Goal: Information Seeking & Learning: Learn about a topic

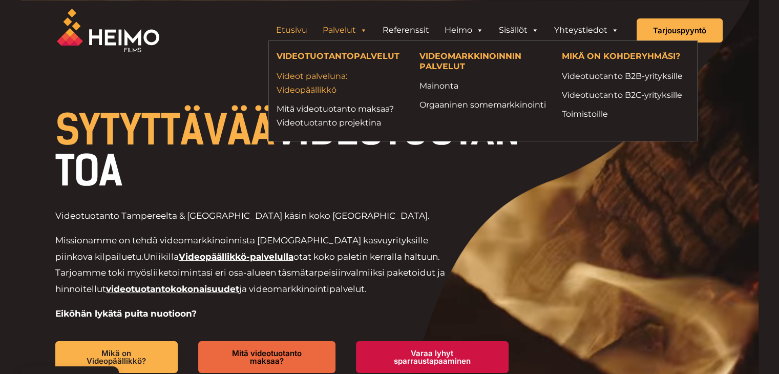
click at [318, 82] on link "Videot palveluna: Videopäällikkö" at bounding box center [339, 83] width 127 height 28
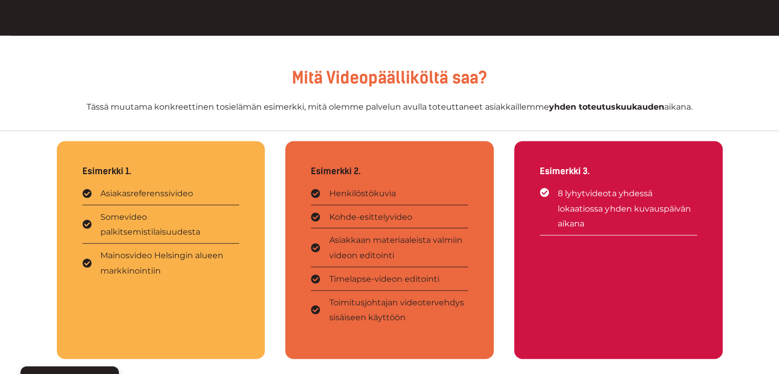
scroll to position [2324, 0]
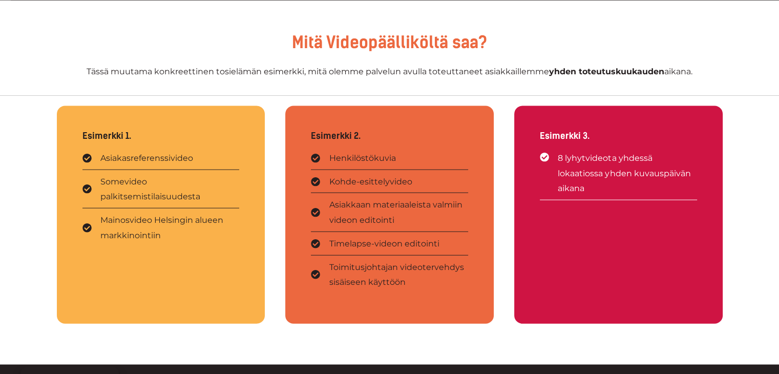
click at [97, 136] on p "Esimerkki 1." at bounding box center [160, 136] width 157 height 9
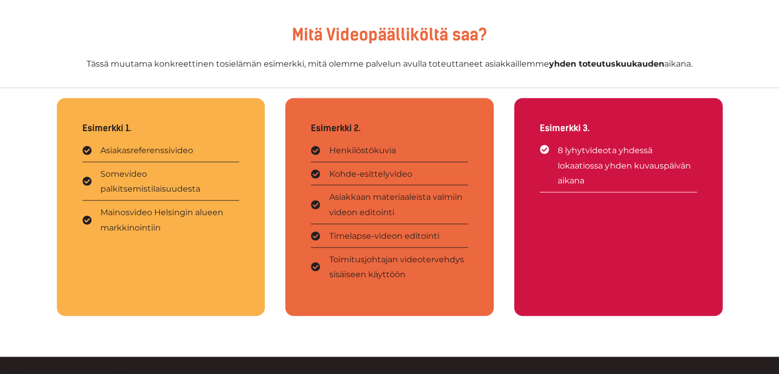
scroll to position [2333, 0]
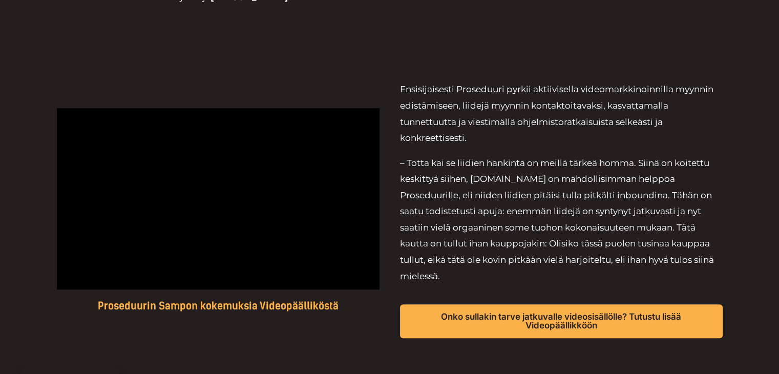
scroll to position [522, 0]
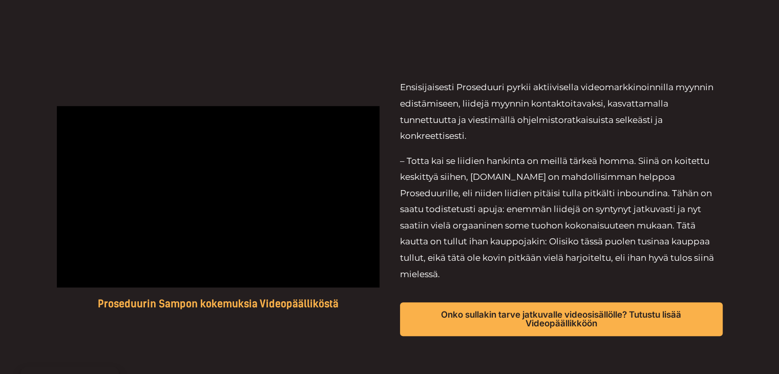
click at [44, 281] on div "Proseduurin Sampon kokemuksia Videopäälliköstä Ensisijaisesti Proseduuri pyrkii…" at bounding box center [389, 208] width 779 height 328
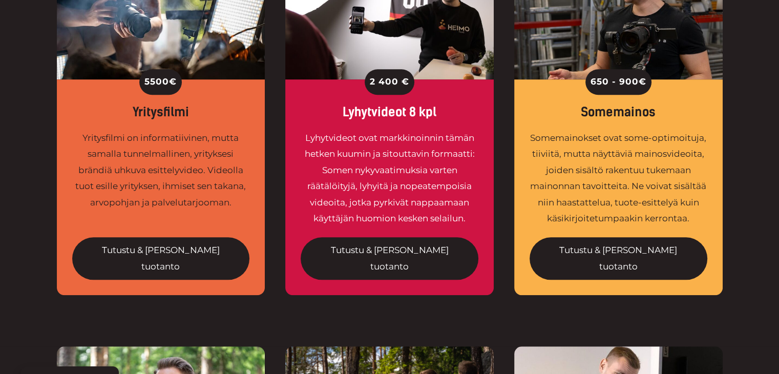
scroll to position [886, 0]
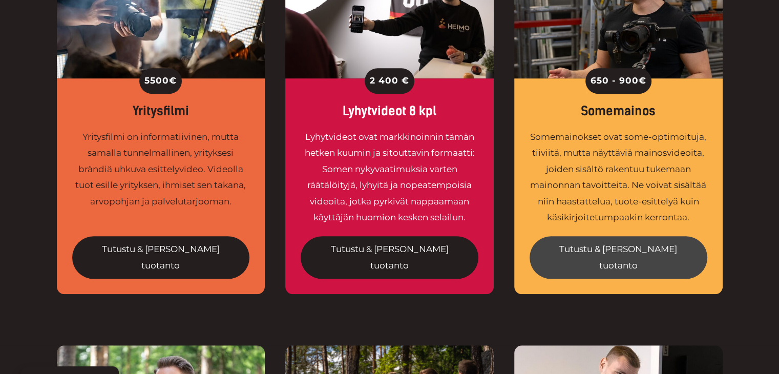
click at [614, 236] on link "Tutustu & tilaa tuotanto" at bounding box center [618, 257] width 178 height 42
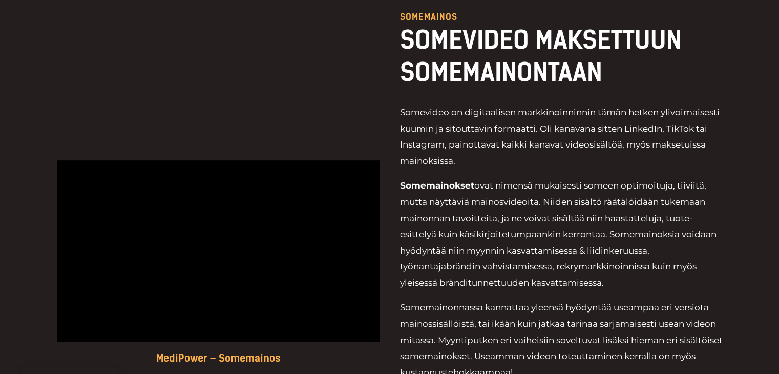
scroll to position [495, 0]
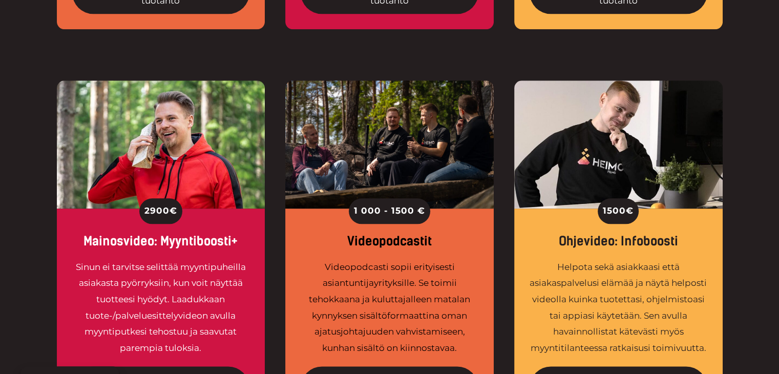
scroll to position [1151, 0]
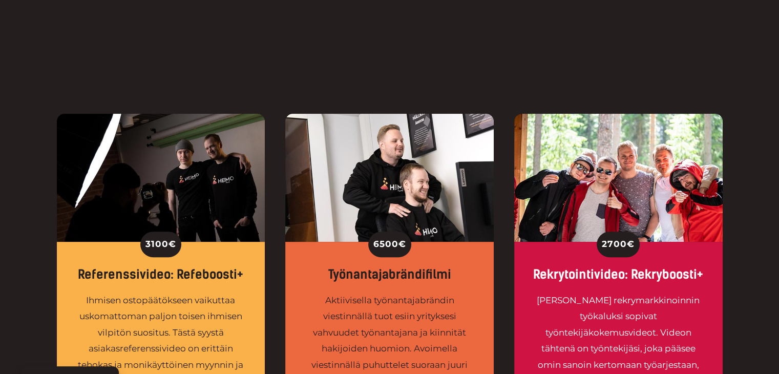
scroll to position [308, 0]
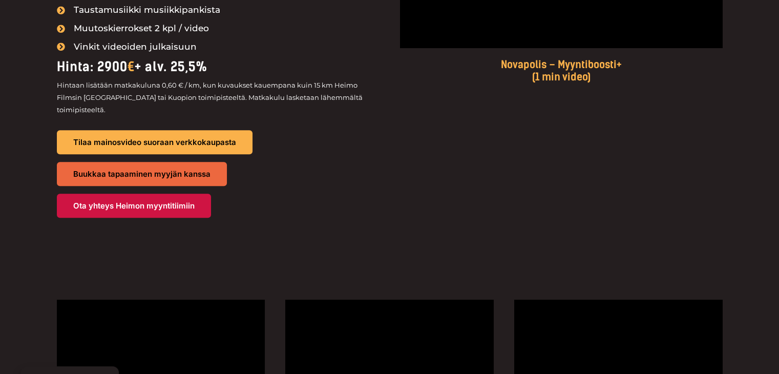
scroll to position [1195, 0]
